Goal: Find specific page/section: Find specific page/section

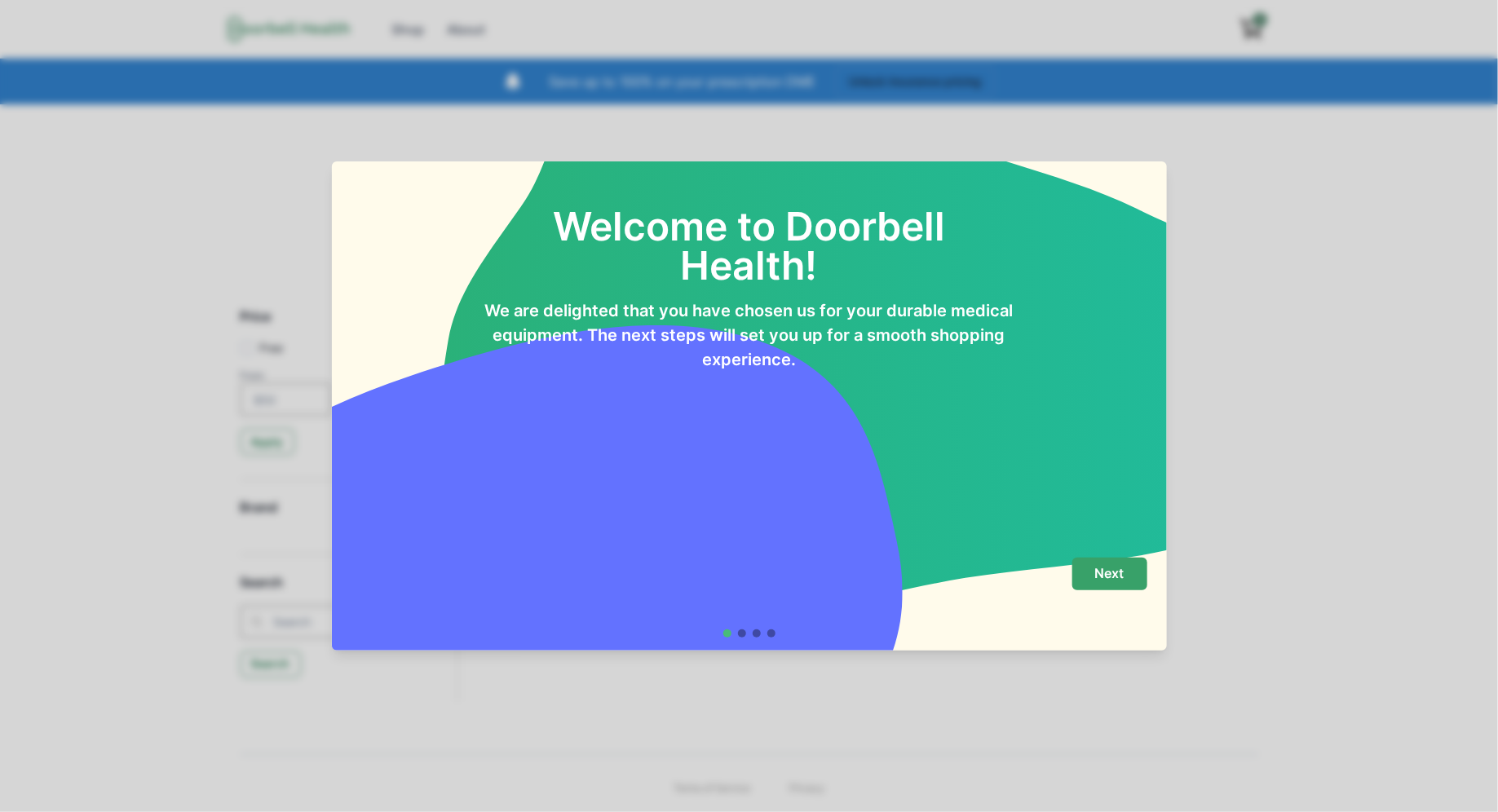
click at [1135, 577] on button "Next" at bounding box center [1109, 573] width 75 height 33
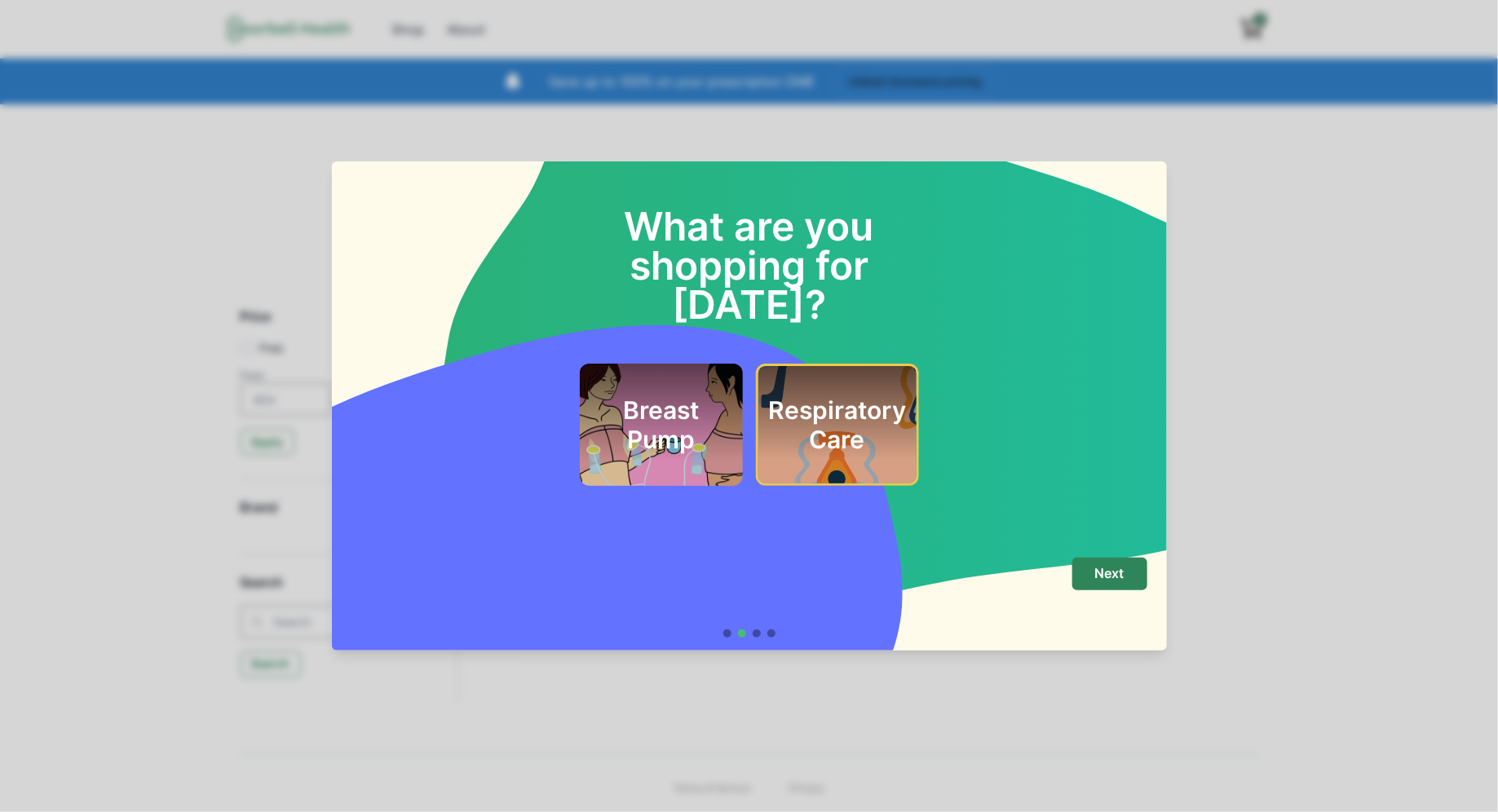
click at [728, 431] on div "Breast Pump" at bounding box center [661, 424] width 163 height 122
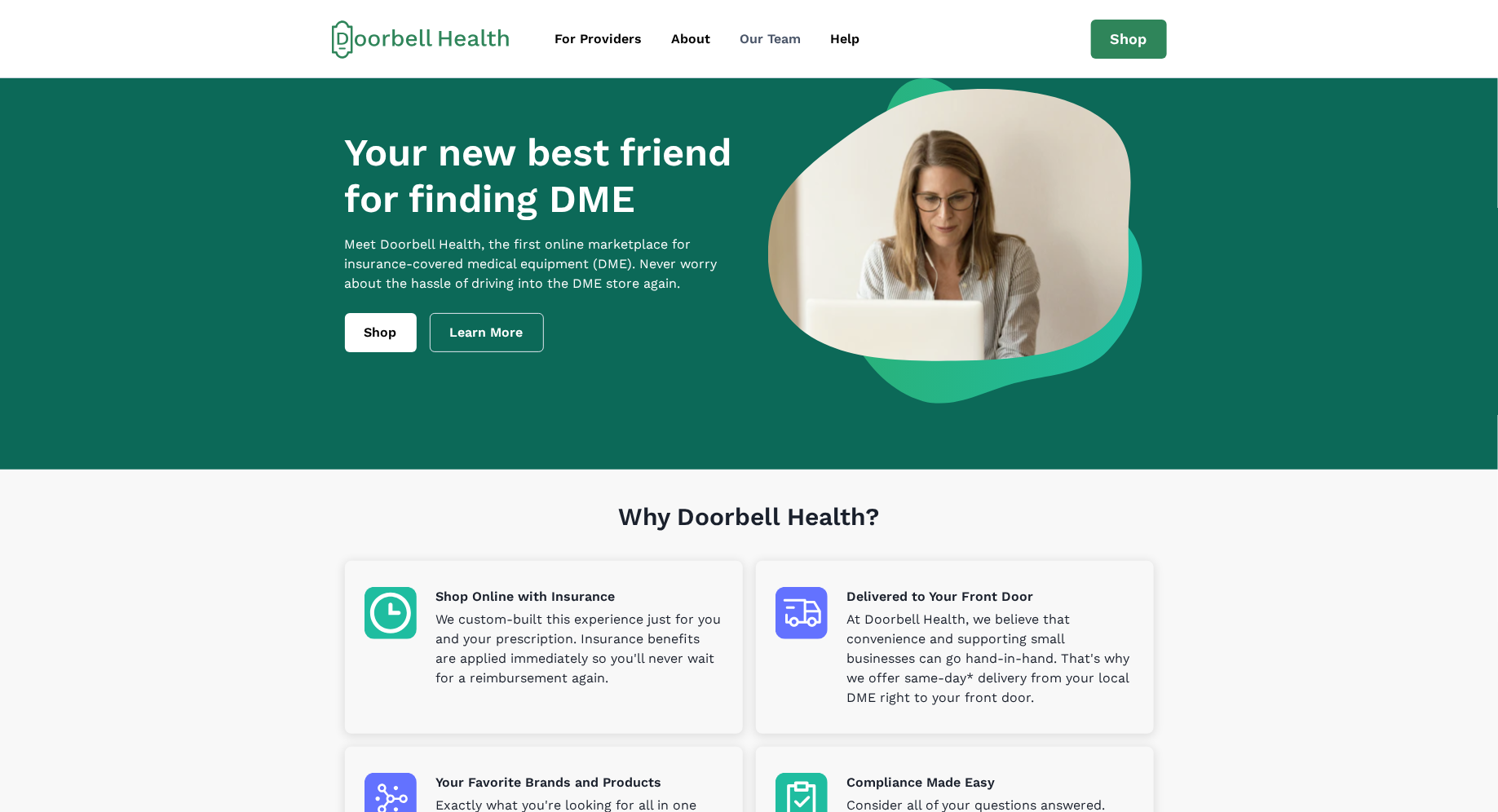
click at [768, 38] on div "Our Team" at bounding box center [770, 39] width 61 height 19
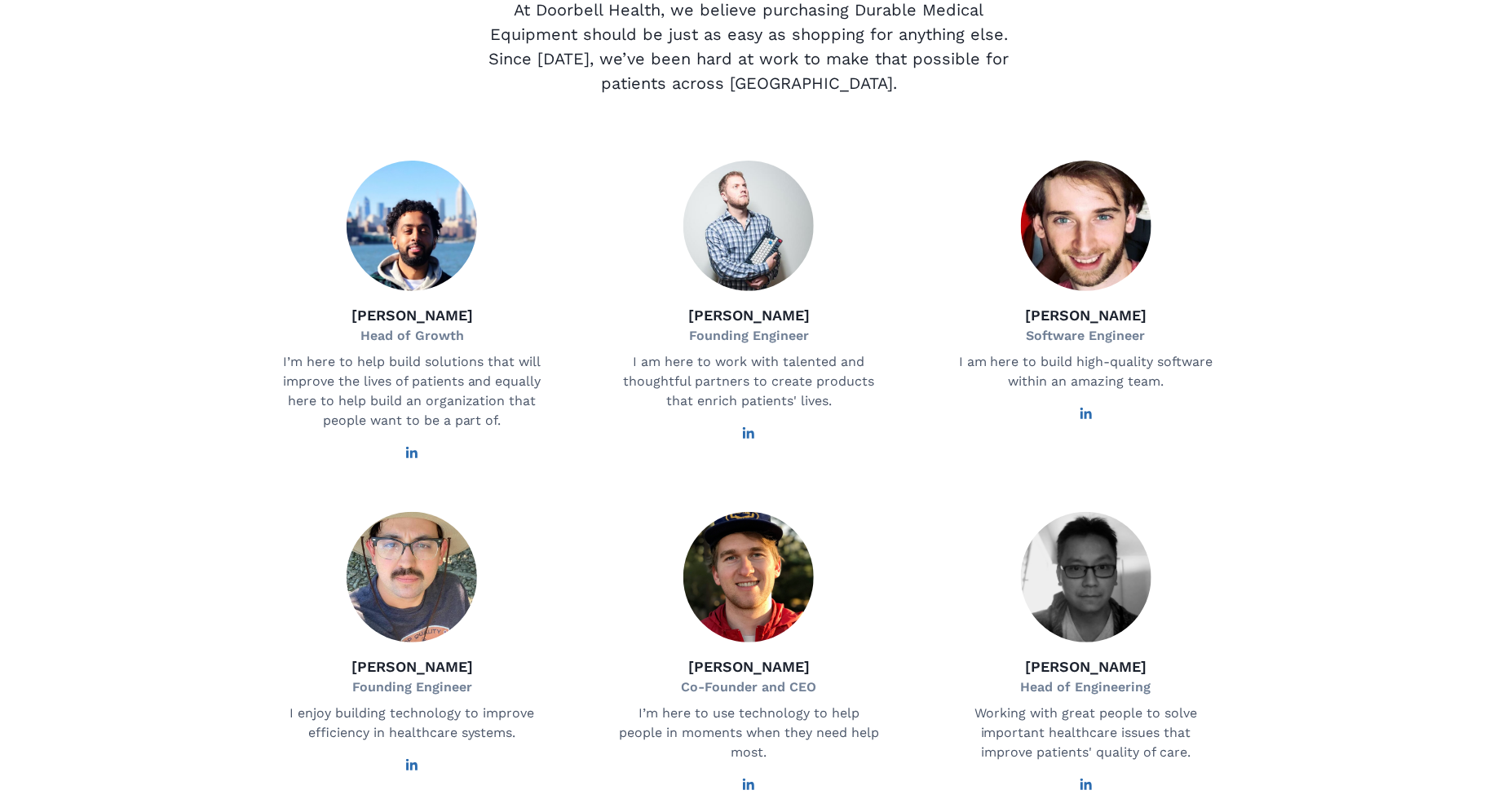
scroll to position [207, 0]
